Goal: Transaction & Acquisition: Purchase product/service

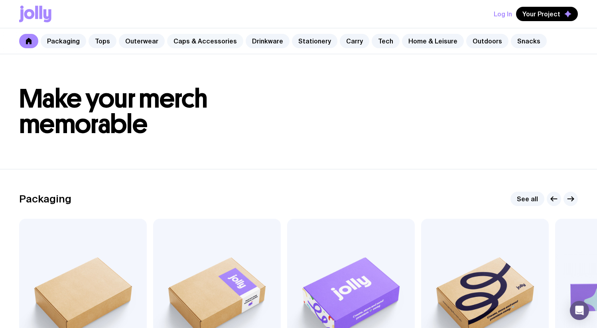
click at [234, 44] on div "Packaging Tops Outerwear Caps & Accessories Drinkware Stationery Carry Tech Hom…" at bounding box center [298, 41] width 597 height 26
click at [292, 40] on link "Stationery" at bounding box center [314, 41] width 45 height 14
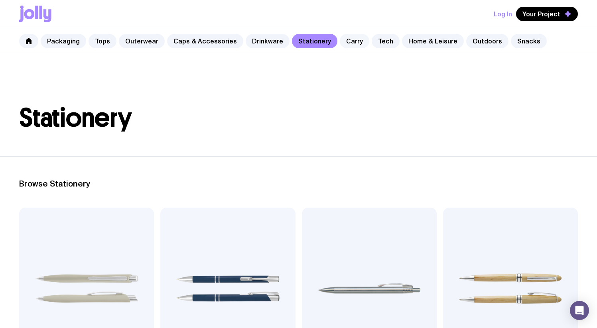
click at [349, 42] on link "Carry" at bounding box center [354, 41] width 29 height 14
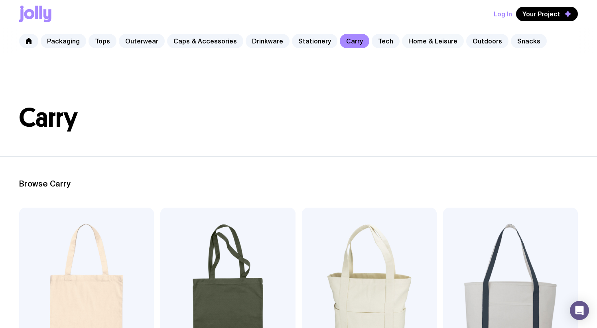
drag, startPoint x: 402, startPoint y: 42, endPoint x: 392, endPoint y: 56, distance: 16.8
click at [402, 42] on link "Home & Leisure" at bounding box center [433, 41] width 62 height 14
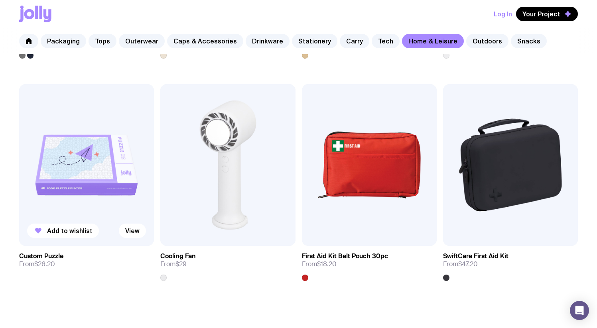
scroll to position [1672, 0]
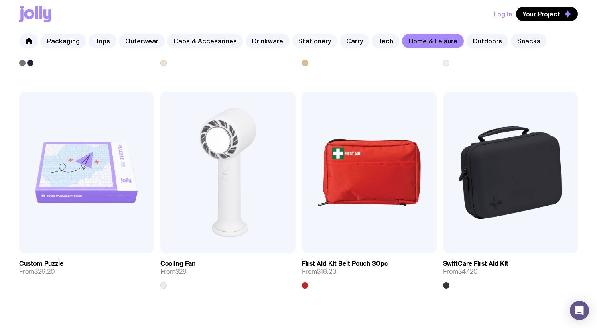
click at [319, 43] on link "Stationery" at bounding box center [314, 41] width 45 height 14
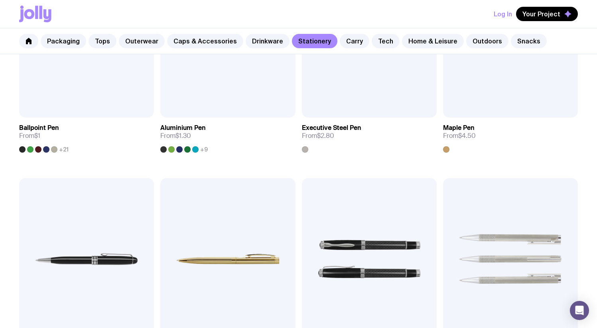
scroll to position [72, 0]
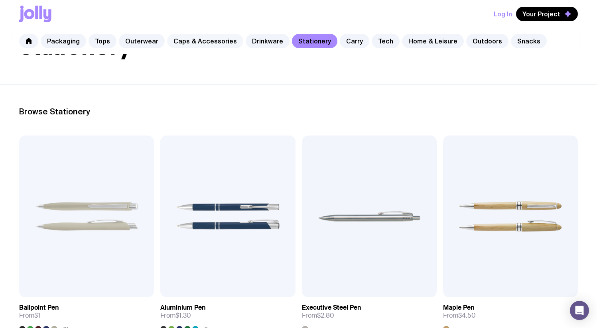
click at [212, 43] on link "Caps & Accessories" at bounding box center [205, 41] width 76 height 14
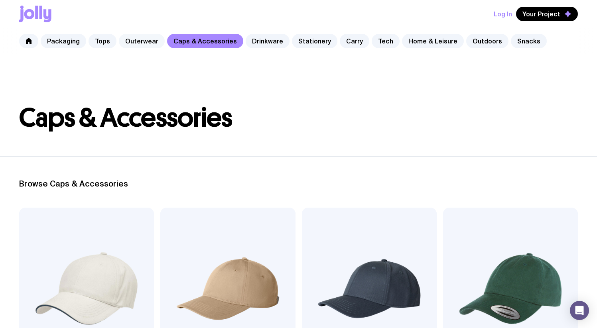
click at [149, 44] on link "Outerwear" at bounding box center [142, 41] width 46 height 14
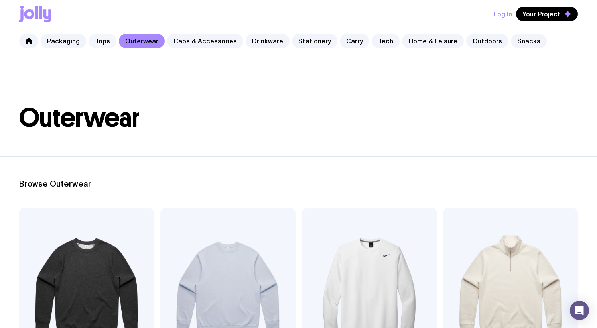
drag, startPoint x: 101, startPoint y: 39, endPoint x: 89, endPoint y: 41, distance: 12.1
click at [101, 39] on link "Tops" at bounding box center [102, 41] width 28 height 14
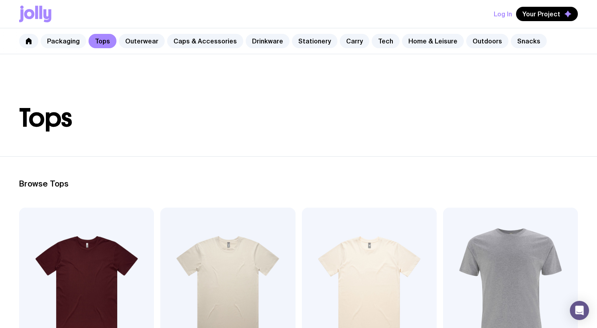
click at [57, 44] on link "Packaging" at bounding box center [63, 41] width 45 height 14
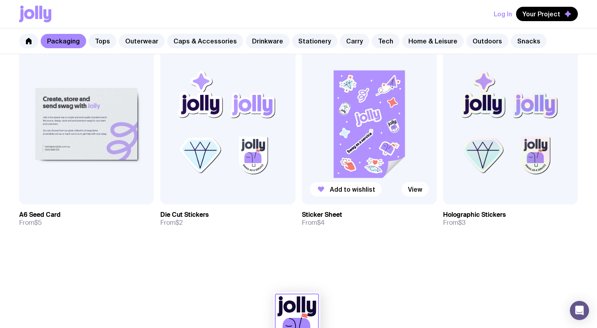
scroll to position [777, 0]
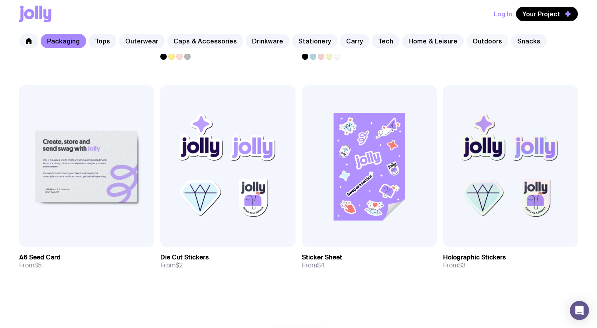
click at [483, 37] on link "Outdoors" at bounding box center [487, 41] width 42 height 14
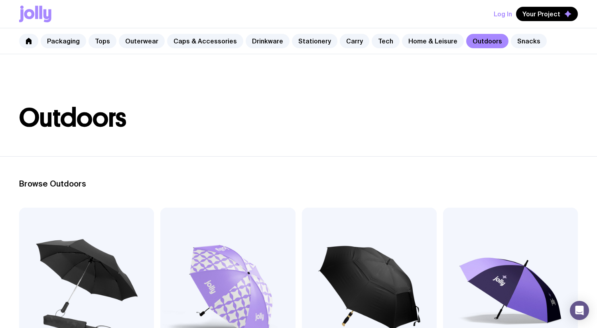
scroll to position [177, 0]
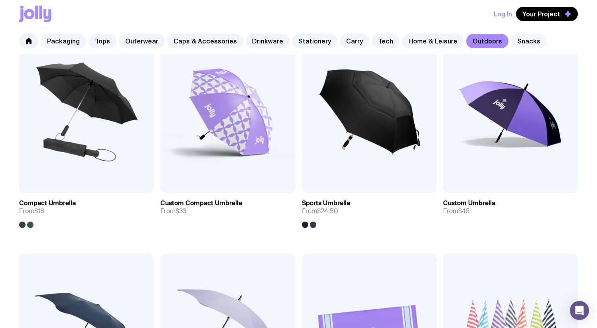
click at [521, 37] on link "Snacks" at bounding box center [529, 41] width 36 height 14
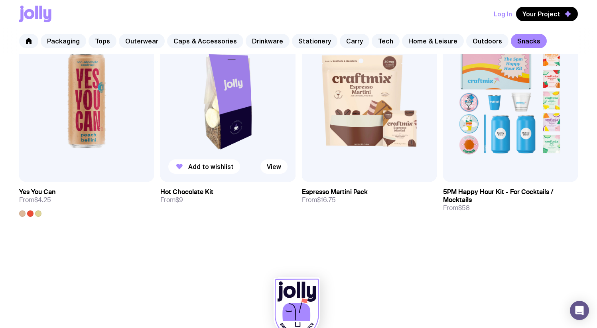
scroll to position [628, 0]
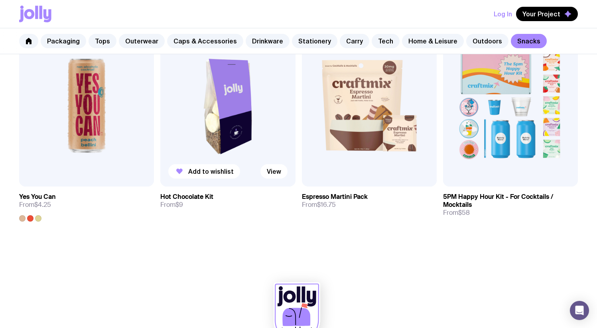
click at [254, 128] on img at bounding box center [227, 106] width 135 height 162
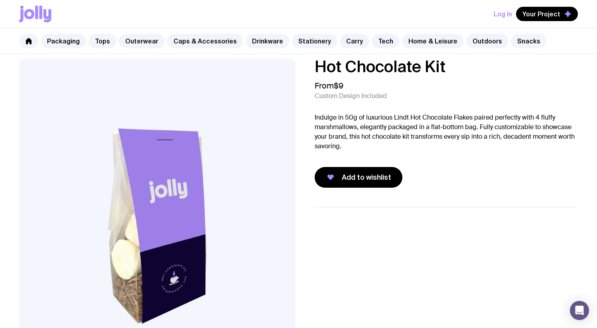
scroll to position [3, 0]
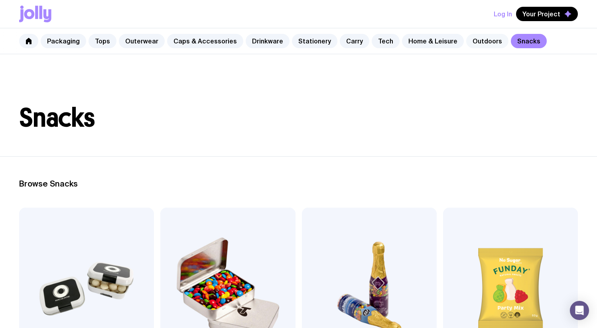
click at [466, 41] on link "Outdoors" at bounding box center [487, 41] width 42 height 14
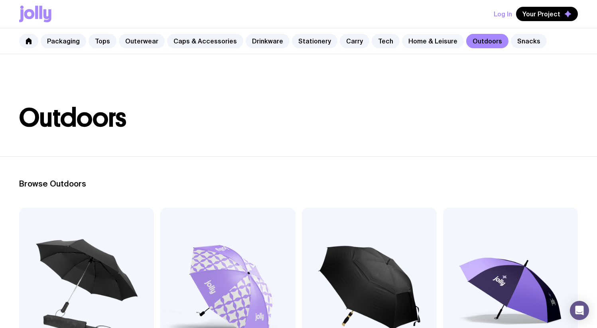
click at [431, 47] on link "Home & Leisure" at bounding box center [433, 41] width 62 height 14
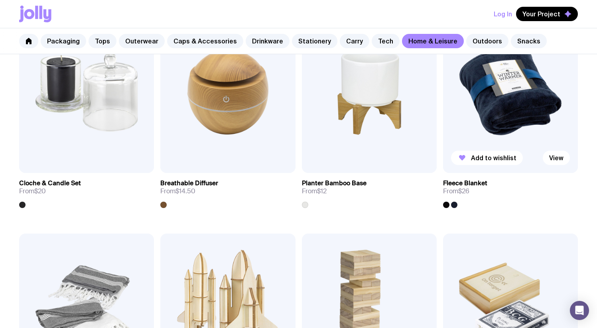
scroll to position [1309, 0]
click at [505, 110] on img at bounding box center [510, 92] width 135 height 162
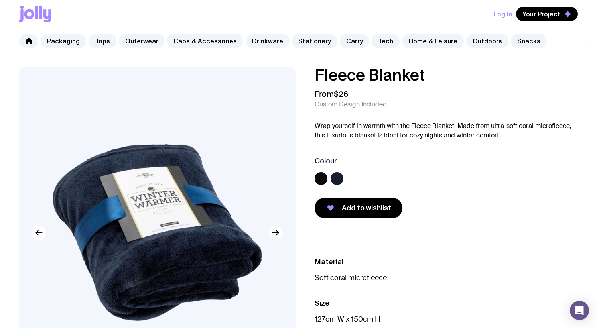
click at [274, 233] on icon "button" at bounding box center [275, 233] width 6 height 0
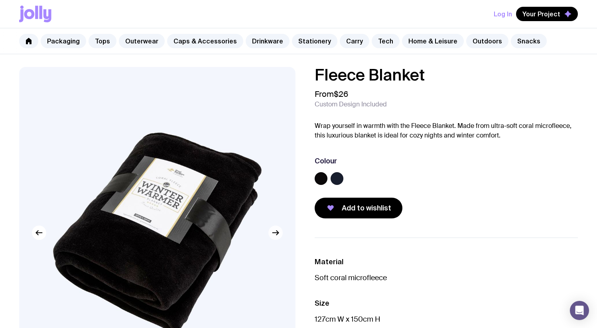
click at [274, 232] on icon "button" at bounding box center [276, 233] width 10 height 10
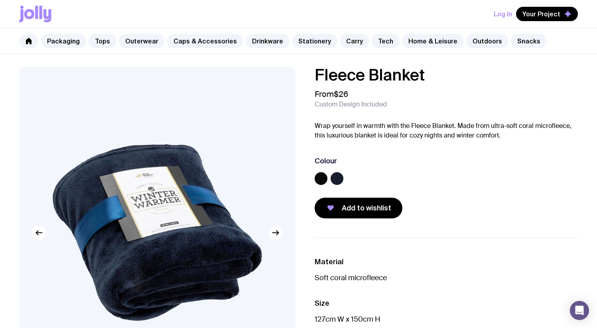
click at [274, 232] on icon "button" at bounding box center [276, 233] width 10 height 10
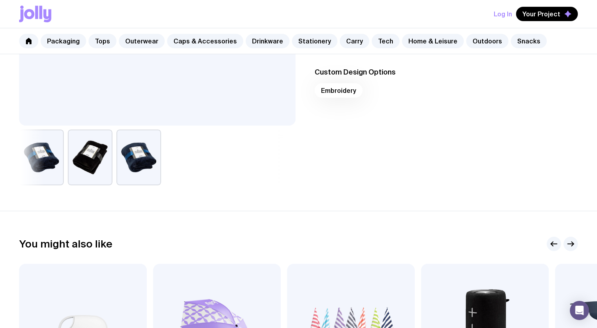
scroll to position [278, 0]
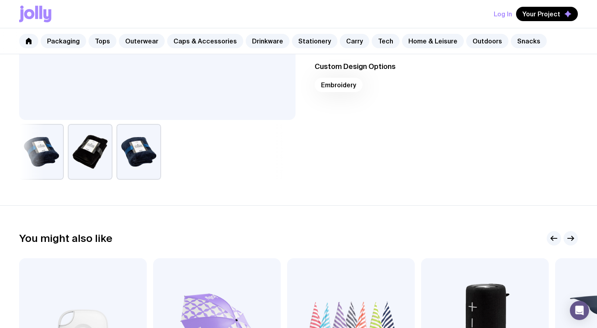
click at [102, 167] on button "button" at bounding box center [90, 152] width 45 height 56
